Goal: Transaction & Acquisition: Purchase product/service

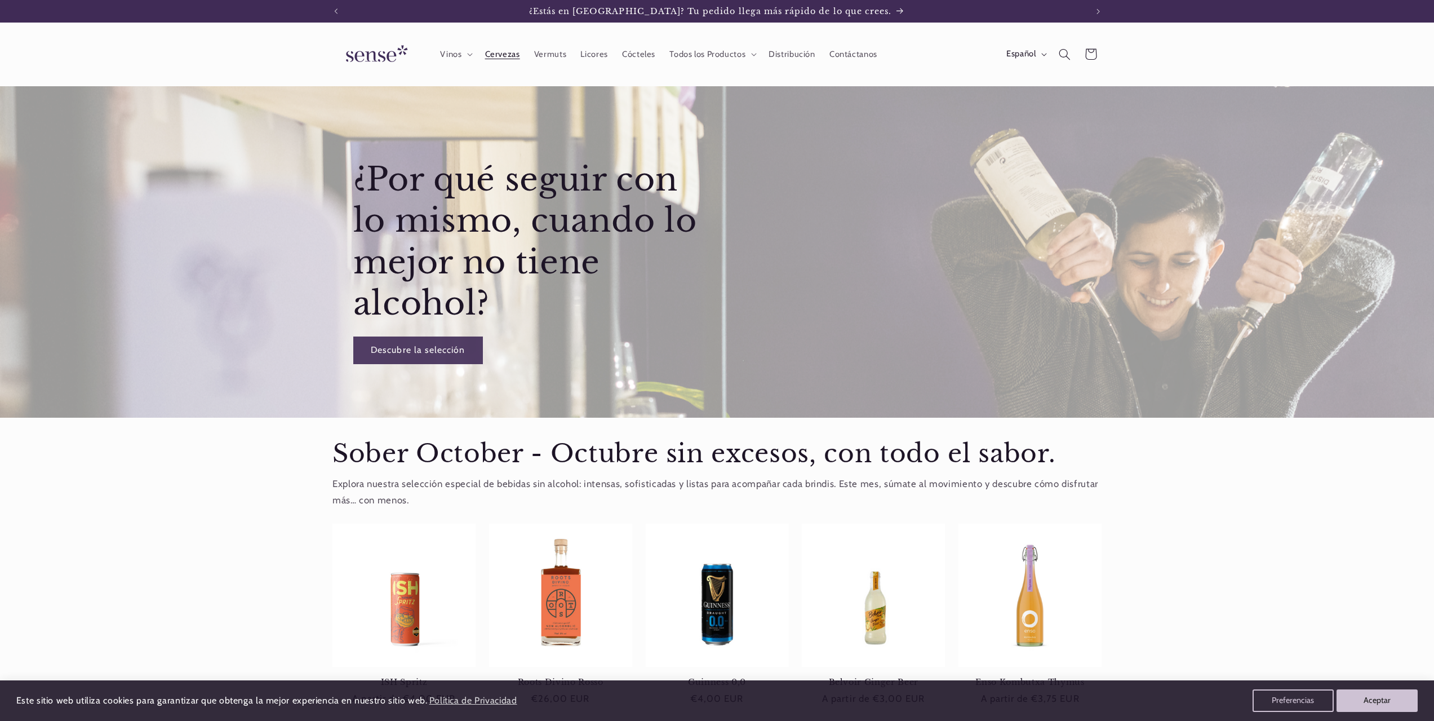
click at [494, 57] on span "Cervezas" at bounding box center [502, 54] width 35 height 11
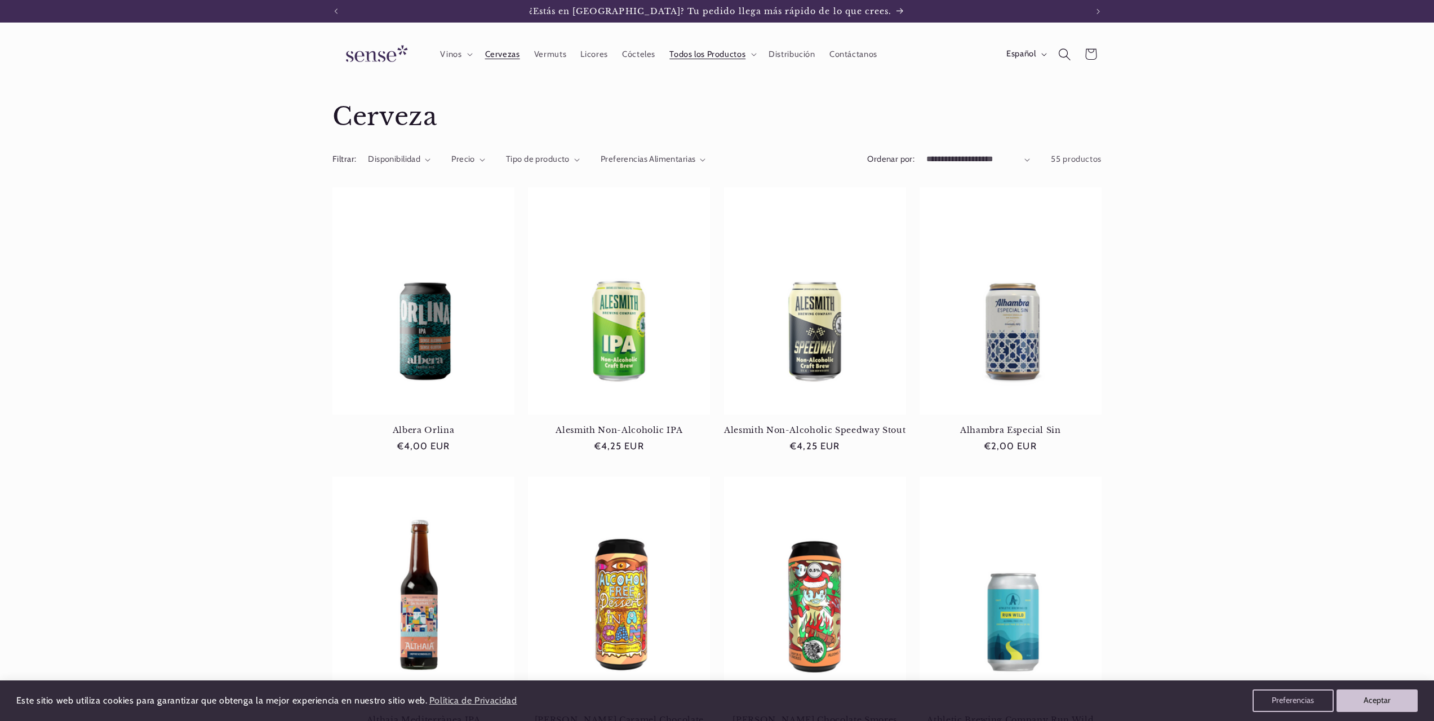
click at [1062, 49] on use "Búsqueda" at bounding box center [1065, 54] width 12 height 12
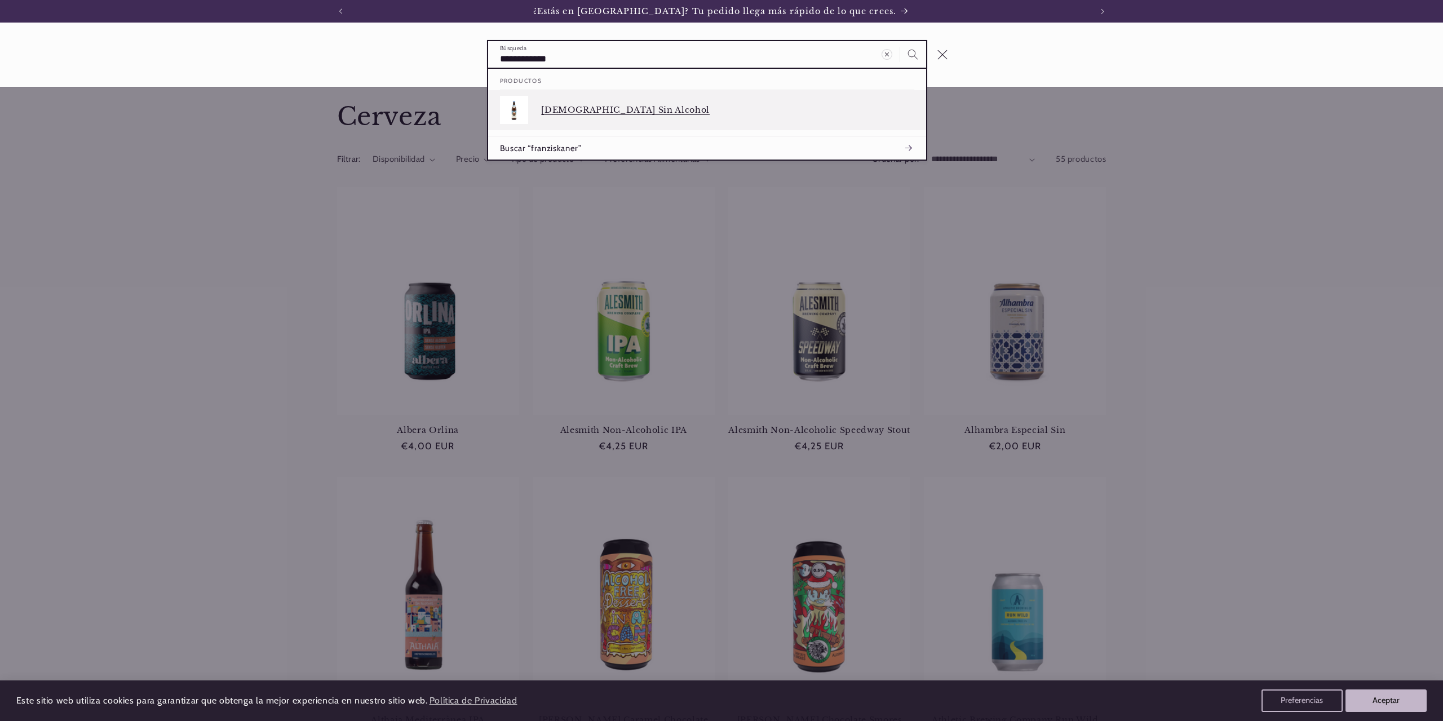
type input "**********"
click at [797, 110] on p "[DEMOGRAPHIC_DATA] Sin Alcohol" at bounding box center [727, 110] width 373 height 10
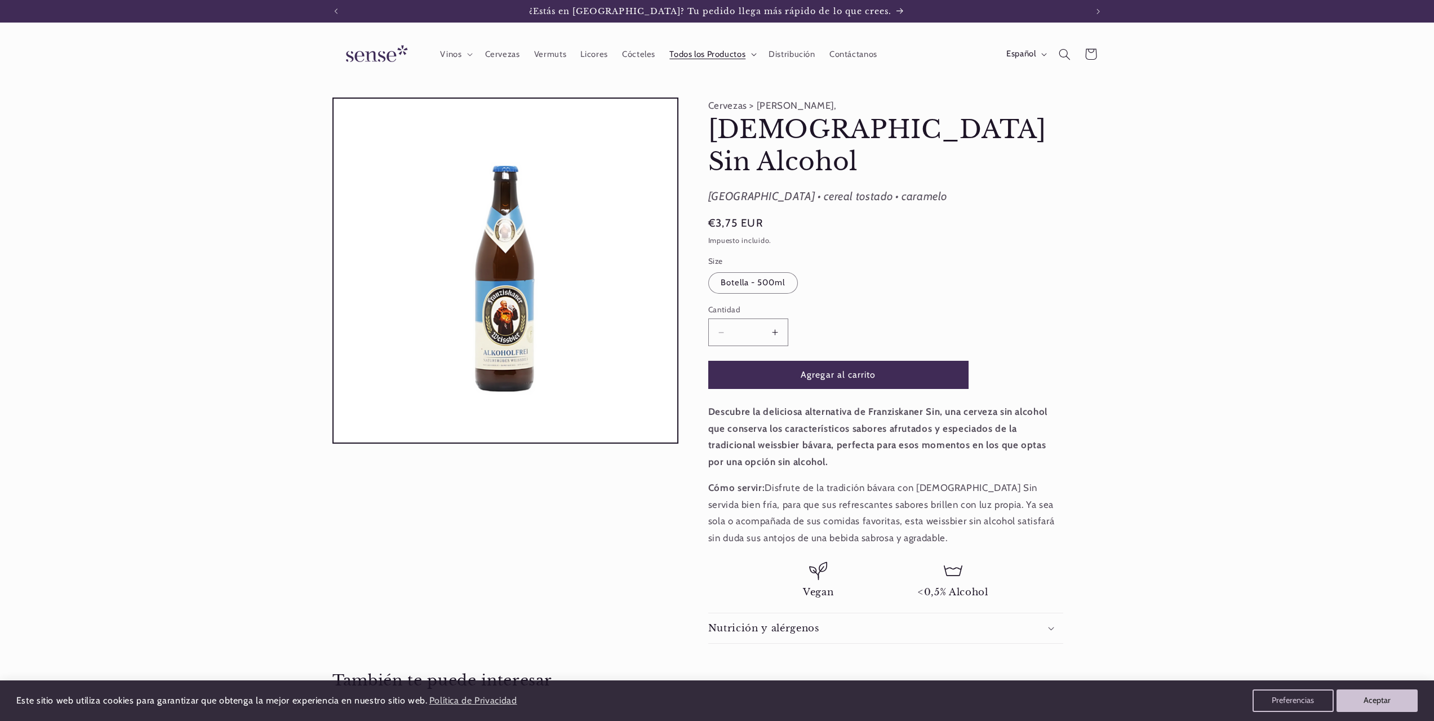
click at [745, 55] on summary "Todos los Productos" at bounding box center [712, 54] width 99 height 25
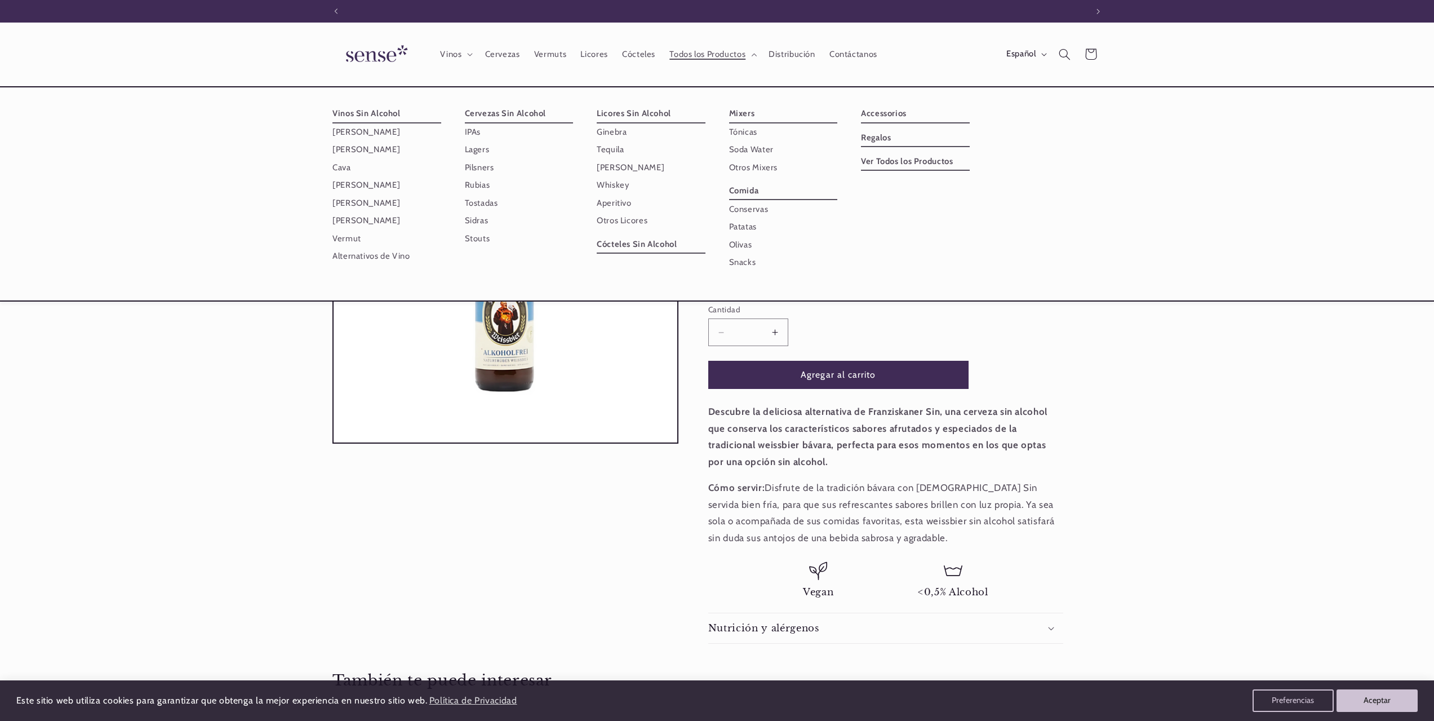
scroll to position [0, 751]
click at [463, 57] on summary "Vinos" at bounding box center [455, 54] width 45 height 25
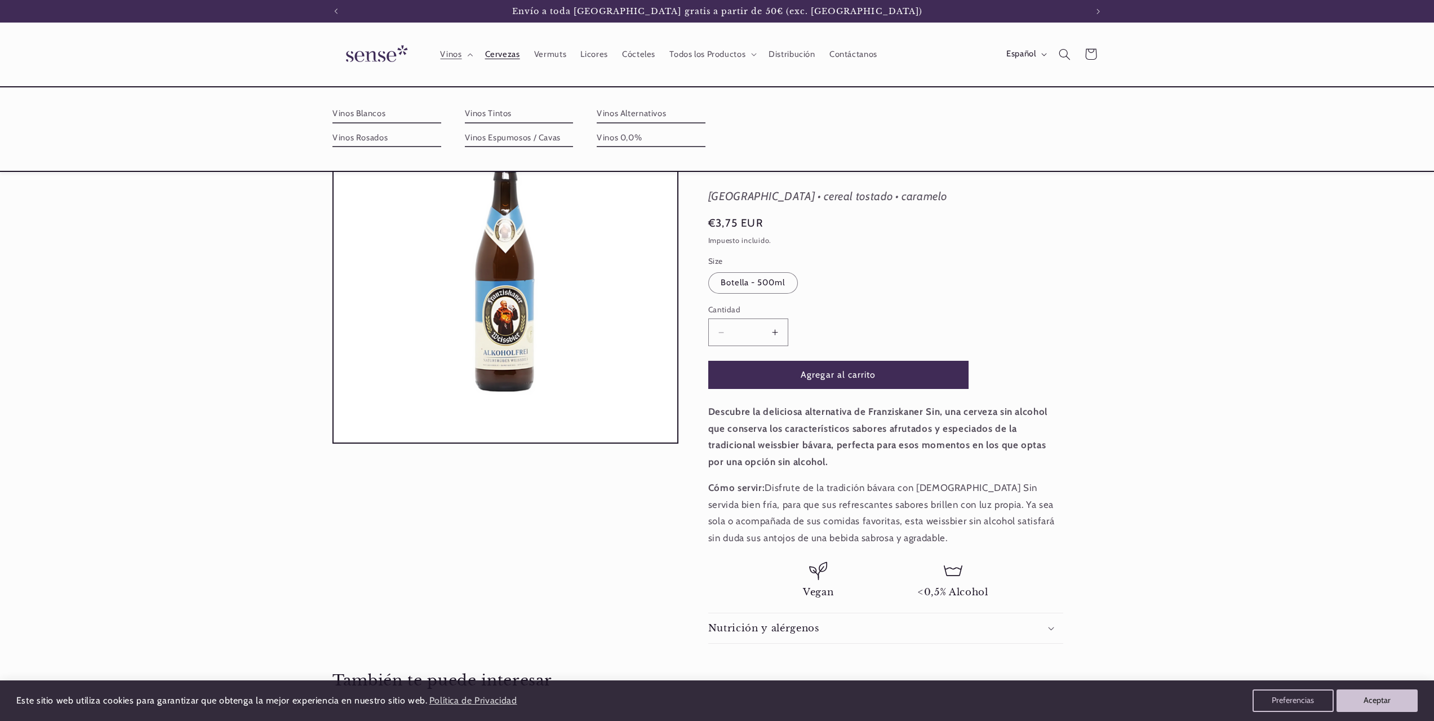
click at [511, 54] on span "Cervezas" at bounding box center [502, 54] width 35 height 11
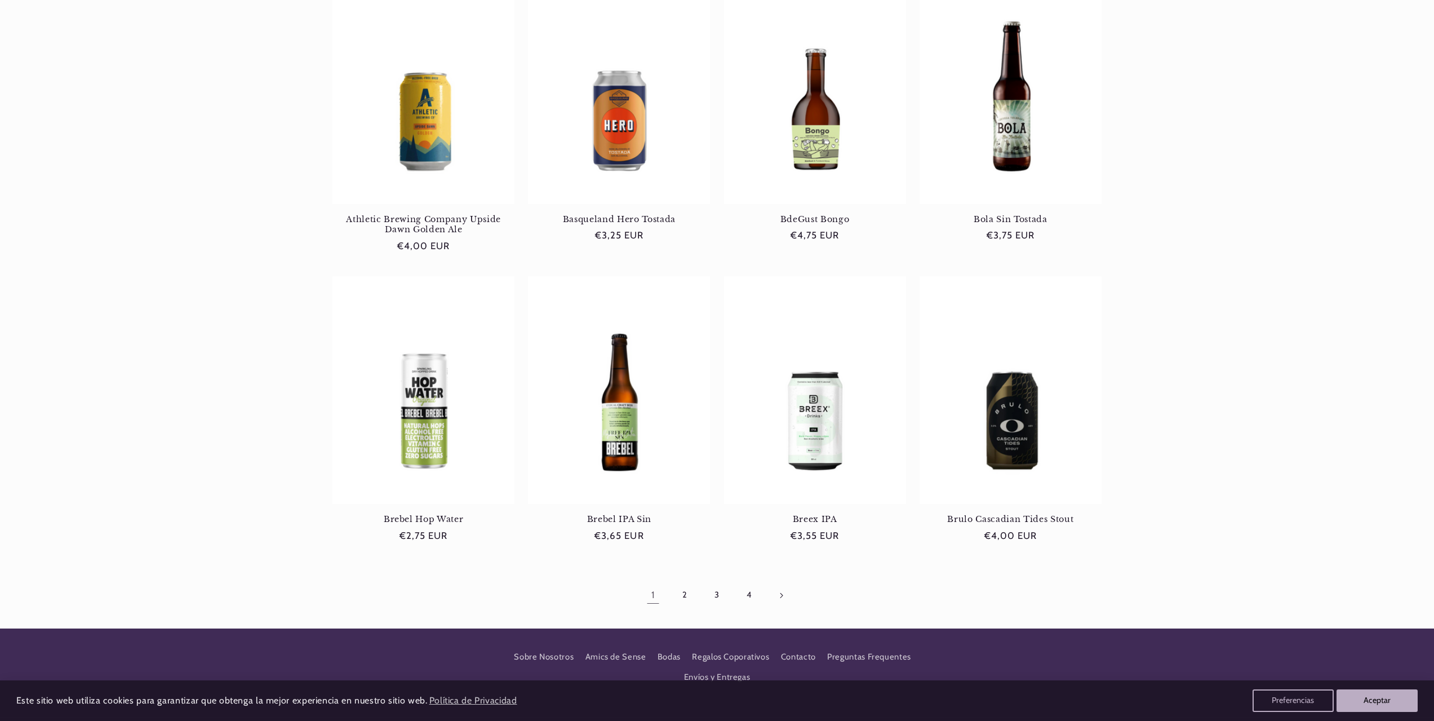
scroll to position [941, 0]
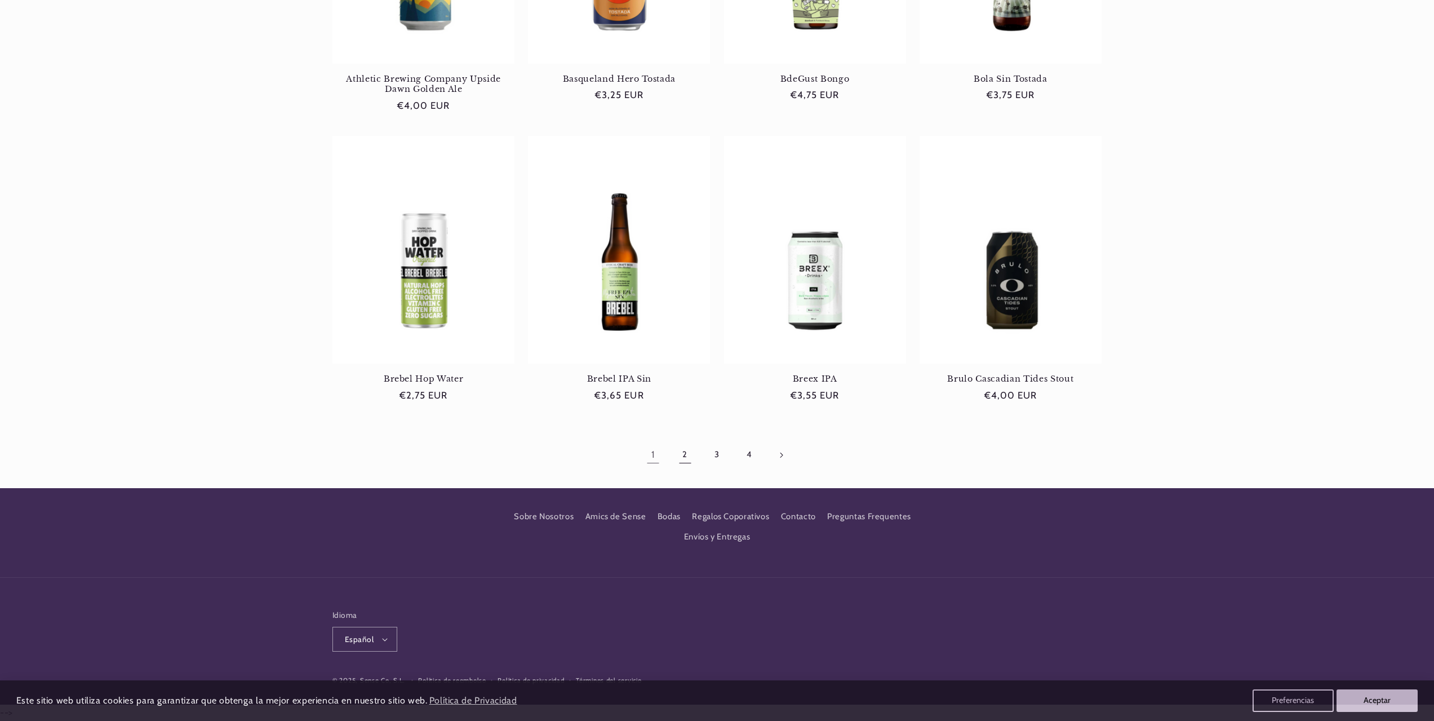
click at [691, 455] on link "2" at bounding box center [685, 455] width 26 height 26
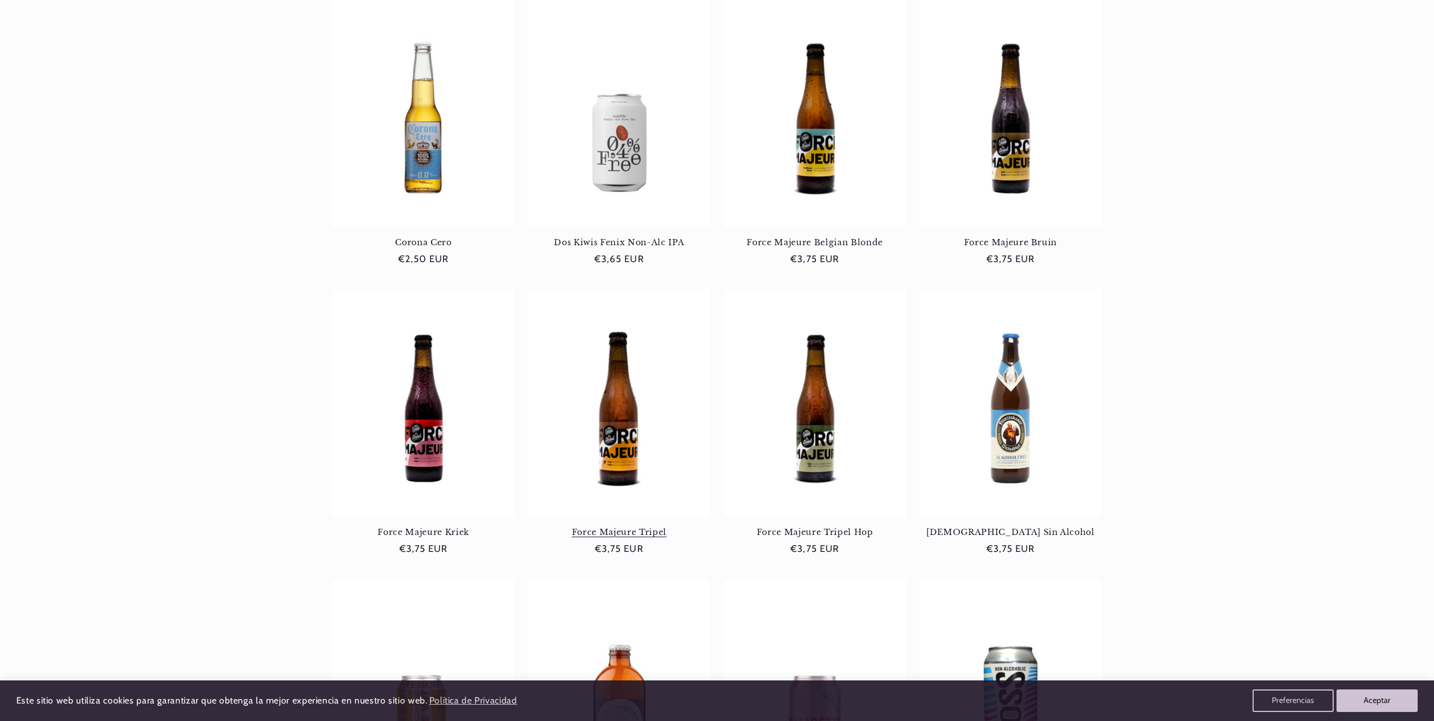
scroll to position [789, 0]
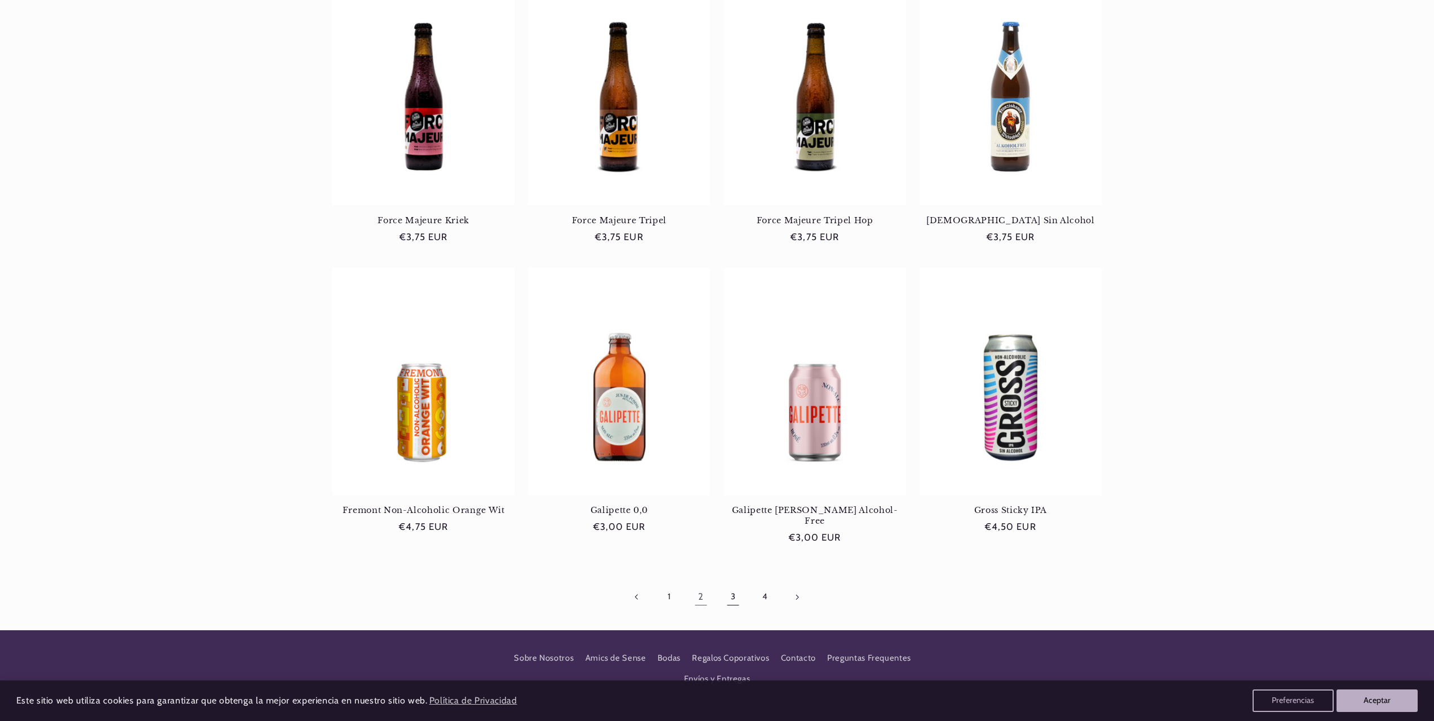
click at [732, 588] on link "3" at bounding box center [733, 597] width 26 height 26
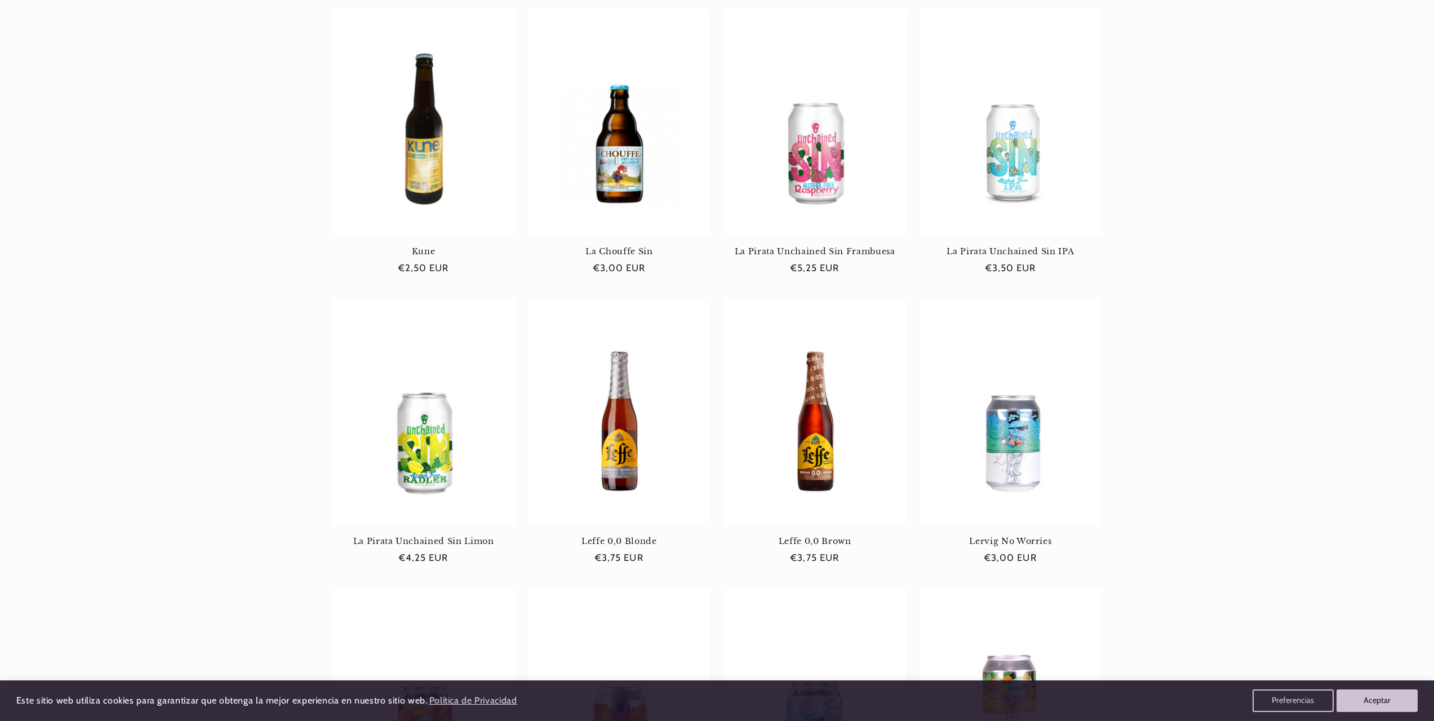
scroll to position [789, 0]
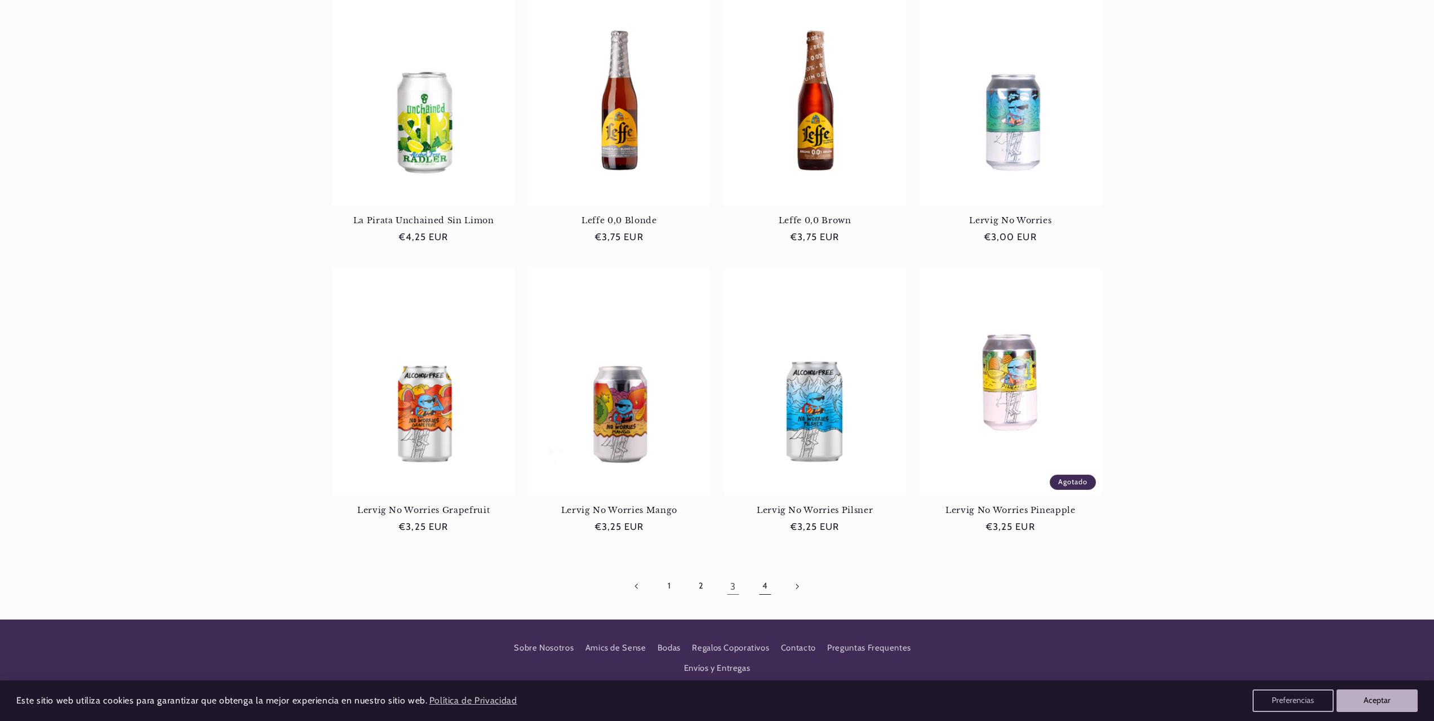
click at [762, 591] on link "4" at bounding box center [765, 586] width 26 height 26
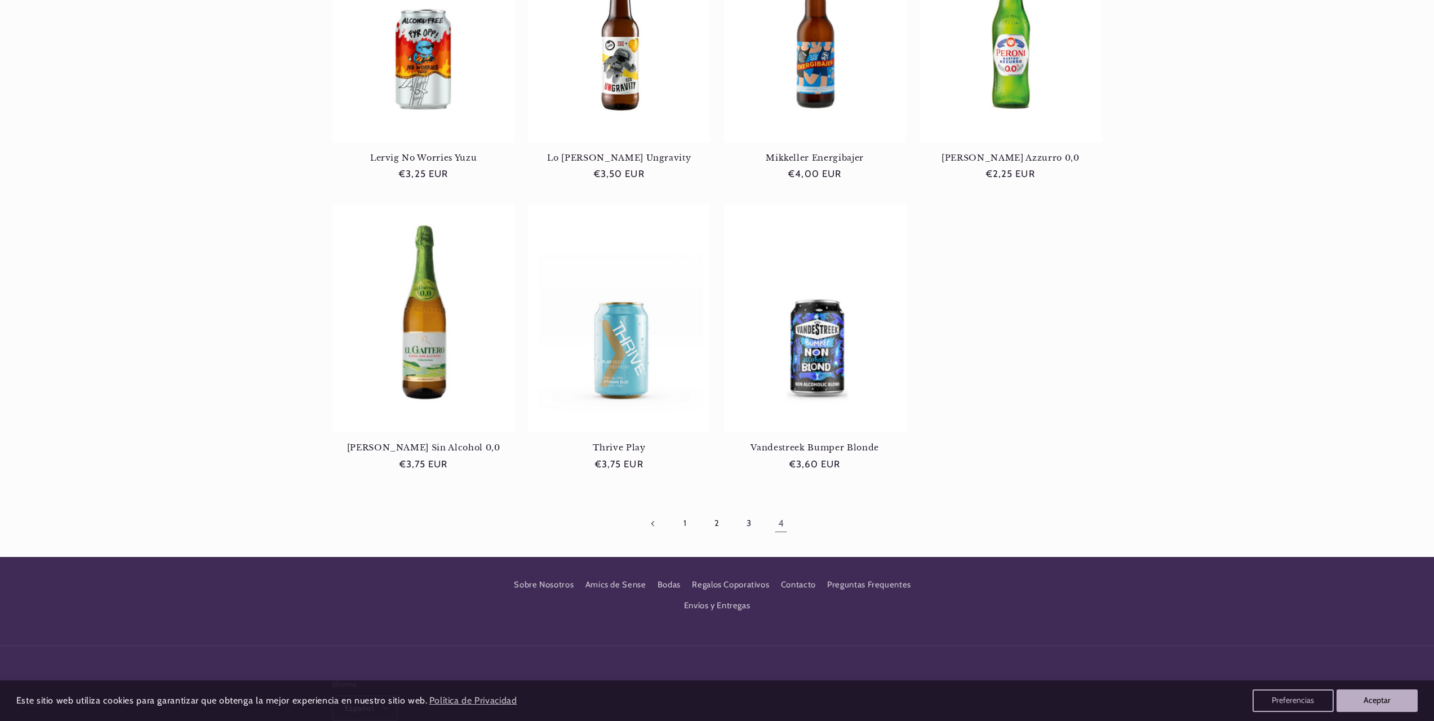
scroll to position [282, 0]
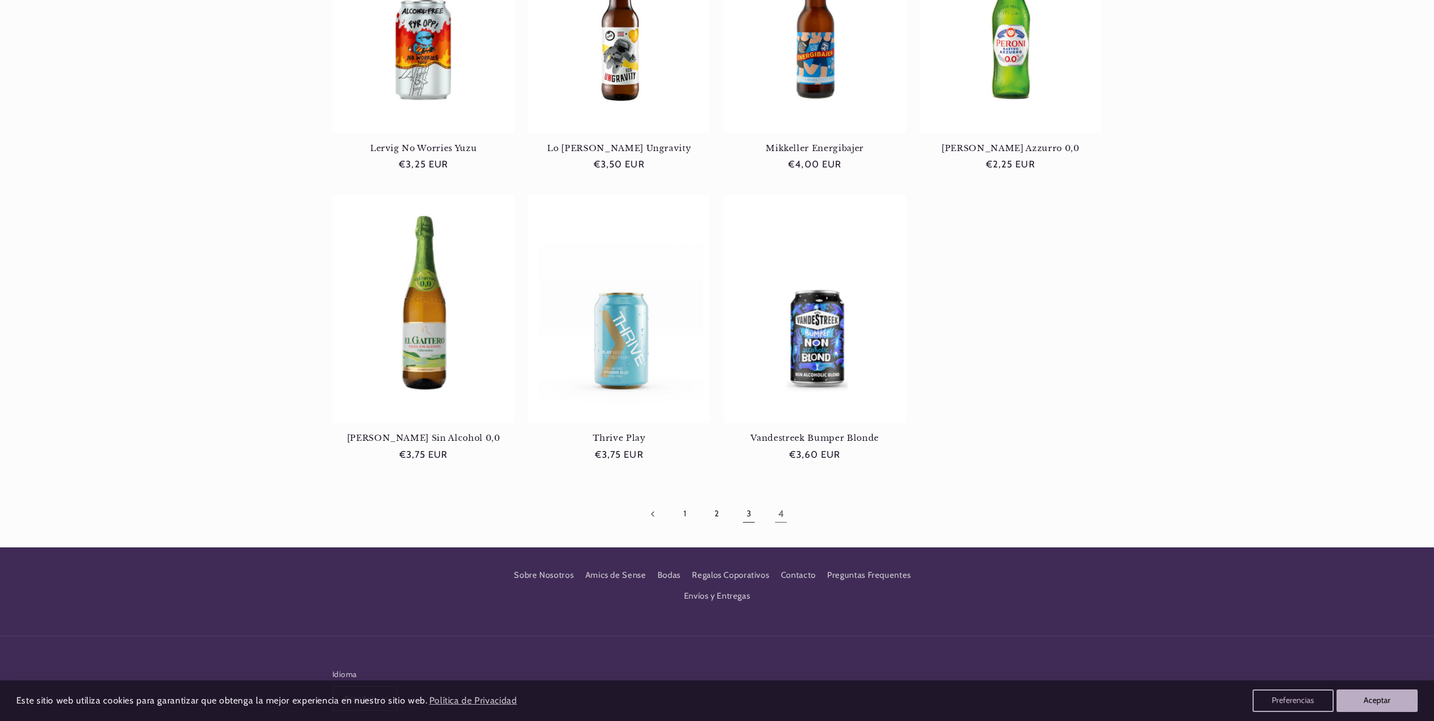
click at [748, 513] on link "3" at bounding box center [749, 514] width 26 height 26
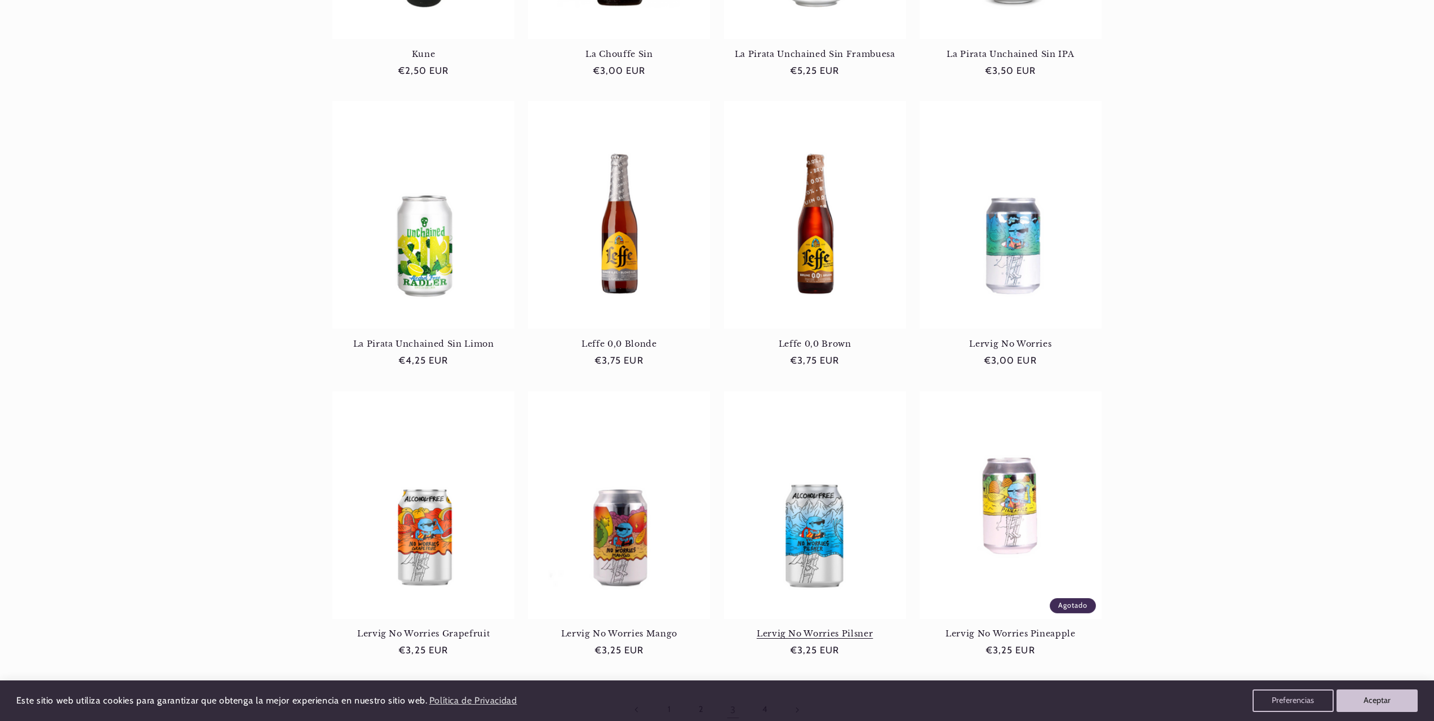
scroll to position [845, 0]
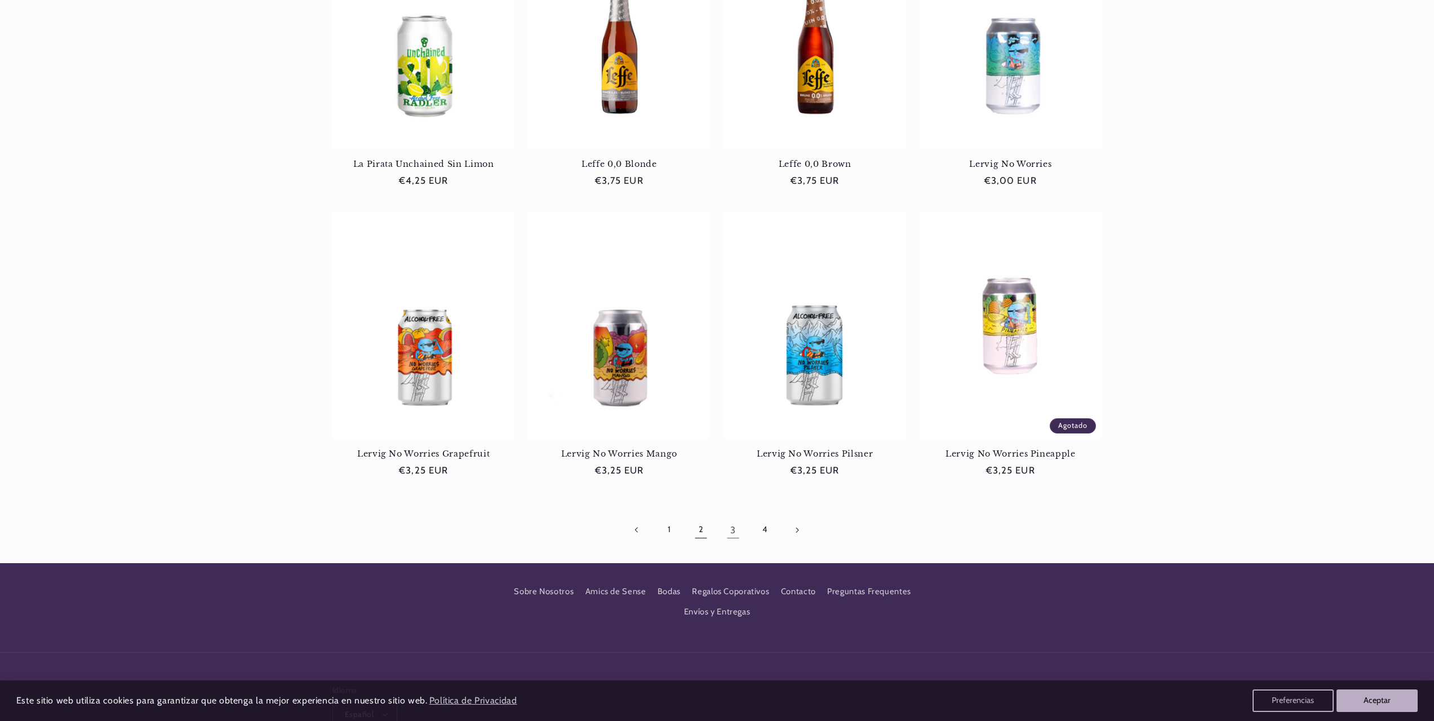
click at [707, 535] on link "2" at bounding box center [701, 530] width 26 height 26
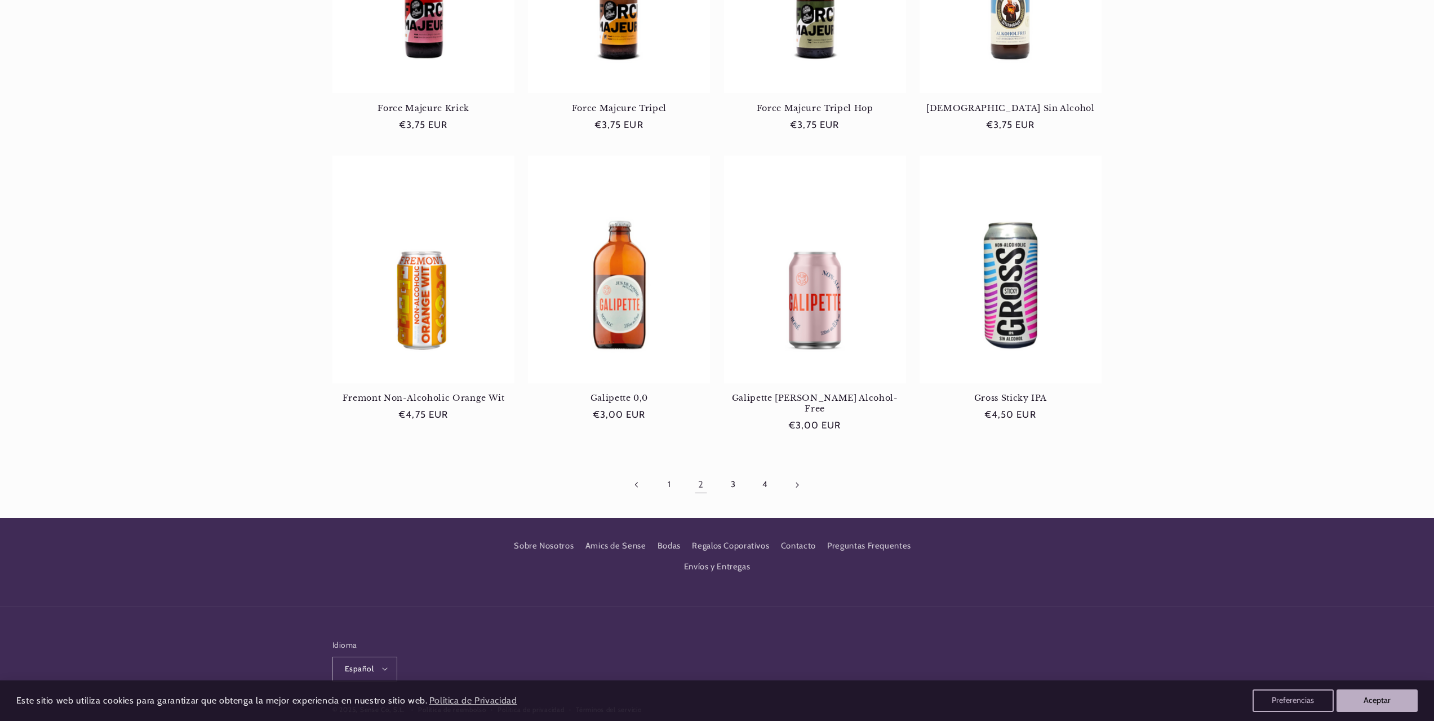
scroll to position [902, 0]
click at [668, 476] on link "1" at bounding box center [669, 484] width 26 height 26
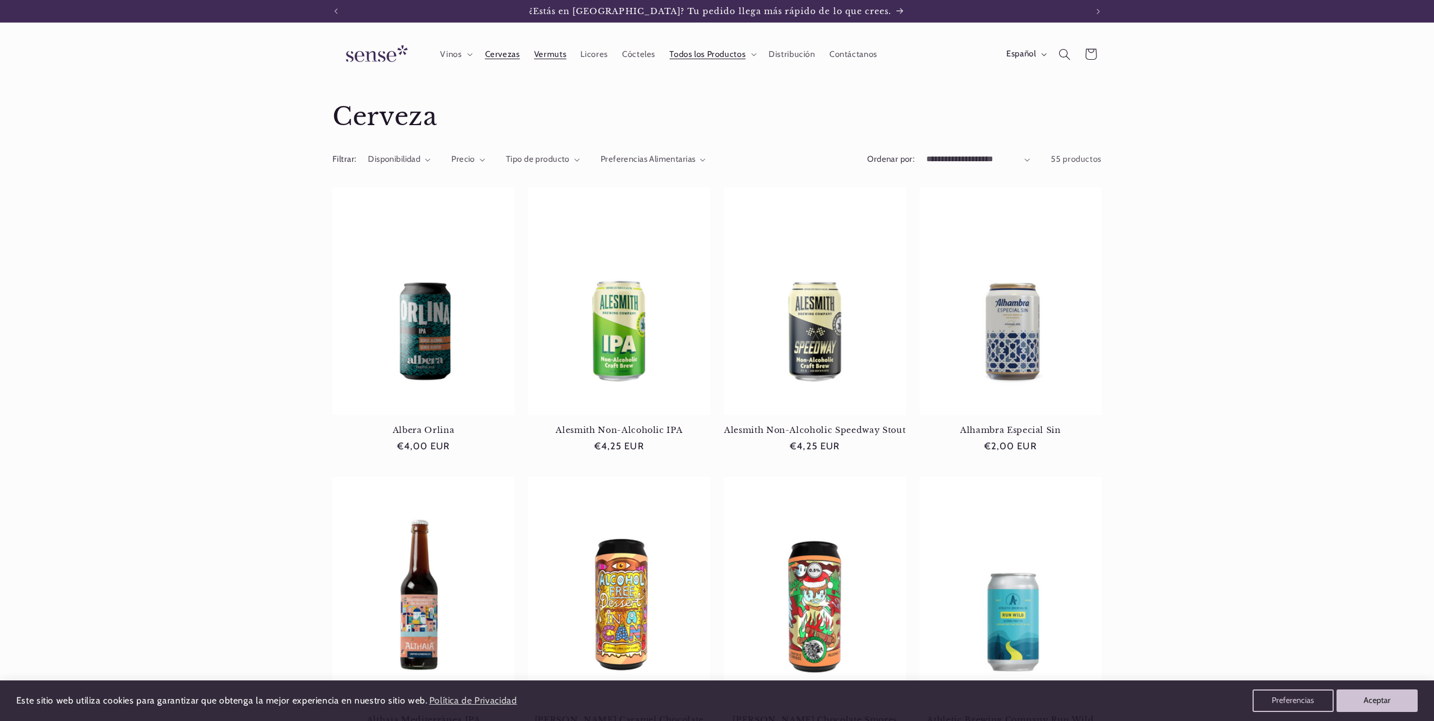
click at [550, 59] on span "Vermuts" at bounding box center [550, 54] width 32 height 11
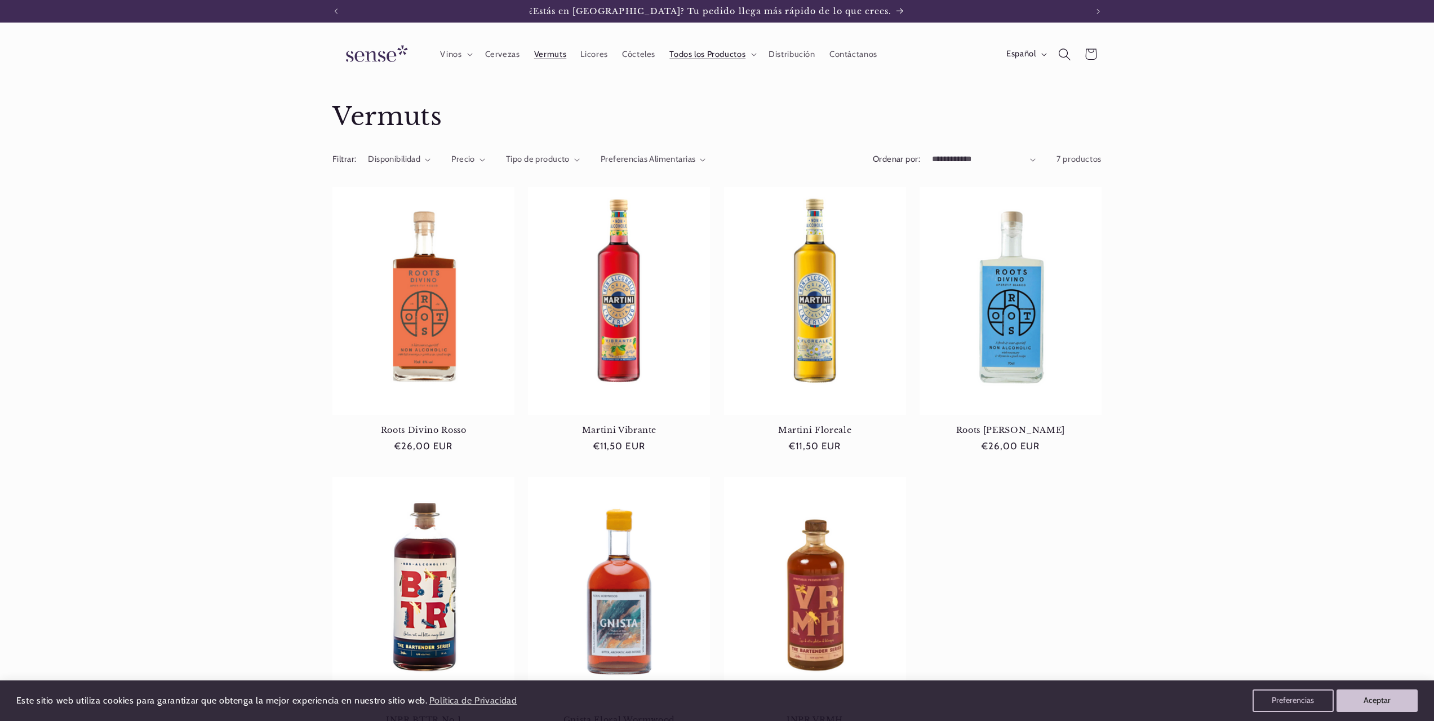
click at [1064, 55] on icon "Búsqueda" at bounding box center [1065, 54] width 12 height 12
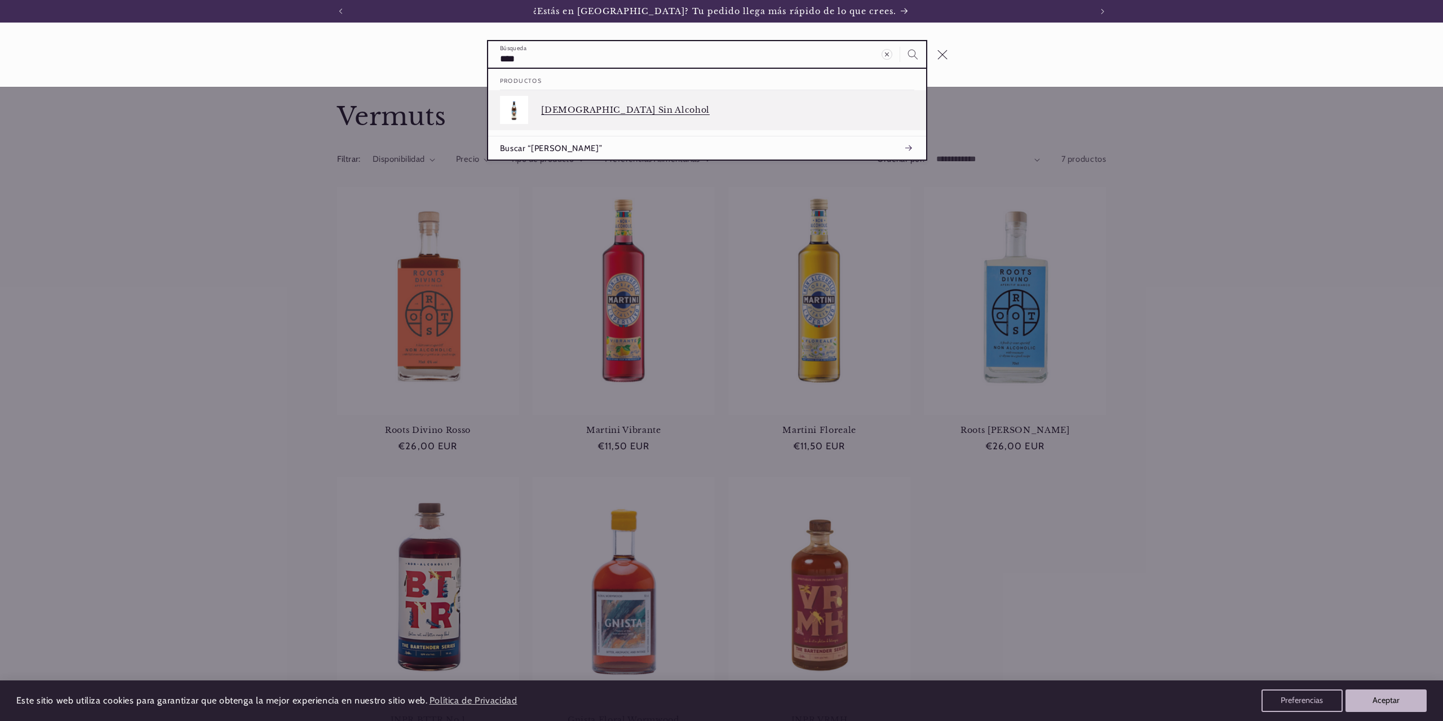
type input "****"
click at [540, 117] on link "[DEMOGRAPHIC_DATA] Sin Alcohol" at bounding box center [707, 110] width 438 height 40
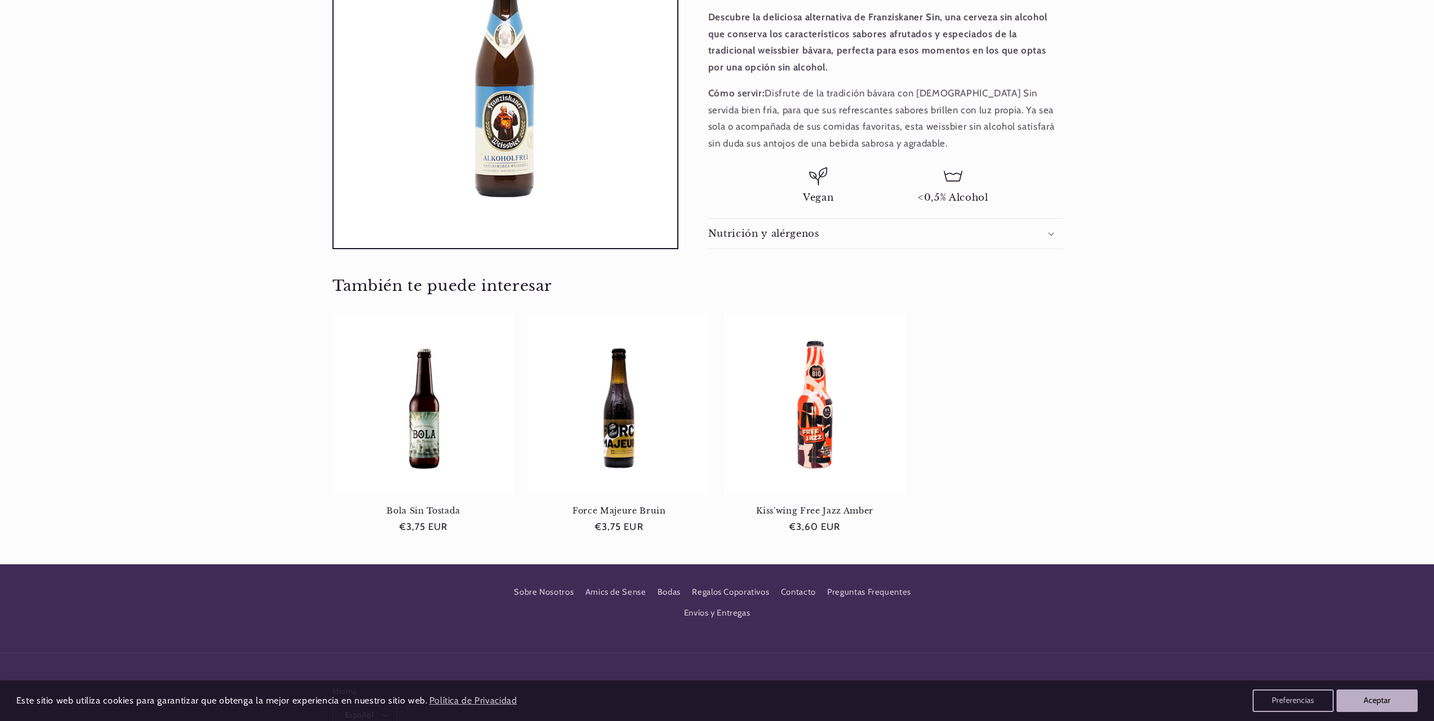
scroll to position [0, 751]
